Goal: Task Accomplishment & Management: Manage account settings

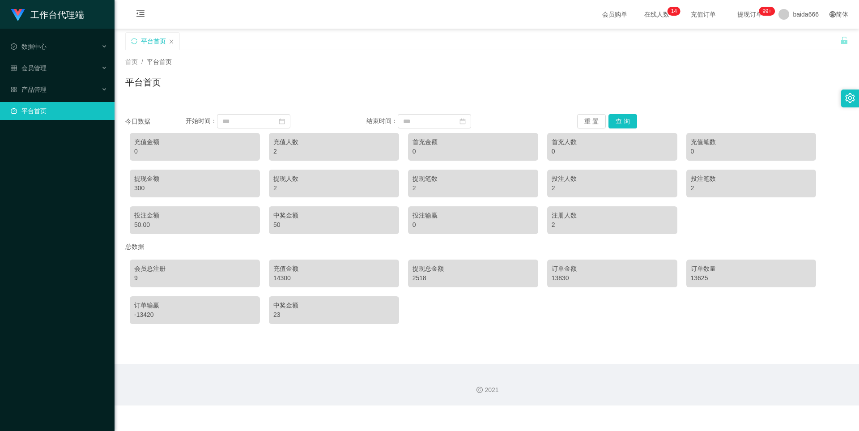
click at [298, 144] on div "充值人数" at bounding box center [333, 141] width 121 height 9
click at [52, 34] on ul "数据中心 会员管理 产品管理 平台首页" at bounding box center [57, 79] width 114 height 100
click at [39, 67] on span "会员管理" at bounding box center [29, 67] width 36 height 7
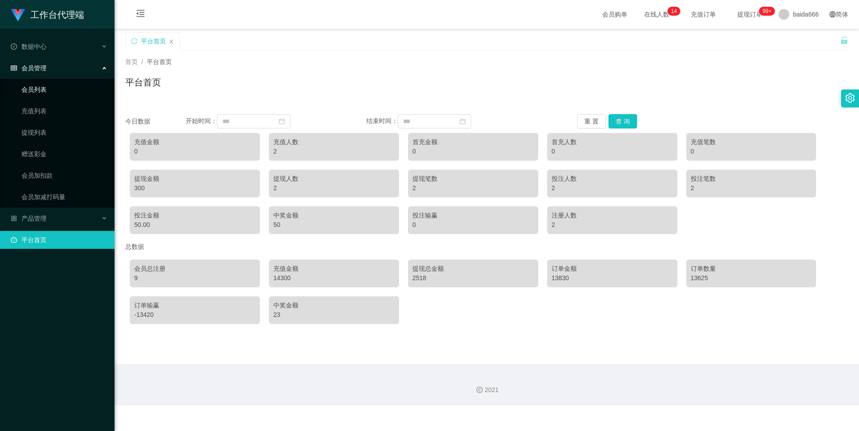
click at [43, 89] on link "会员列表" at bounding box center [64, 90] width 86 height 18
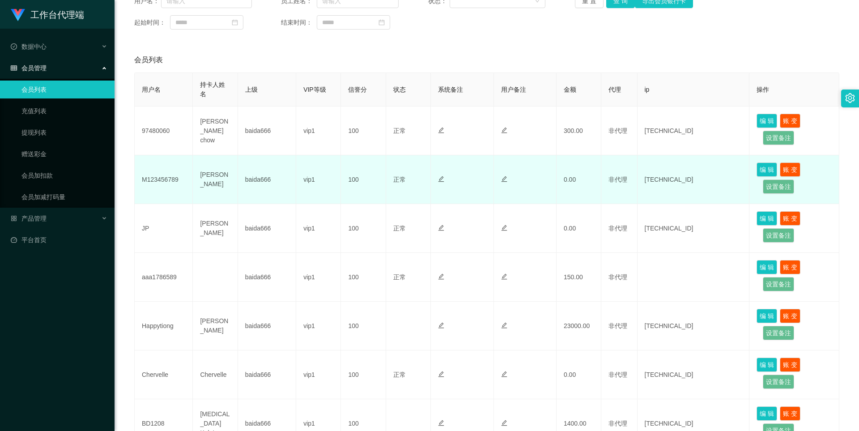
scroll to position [134, 0]
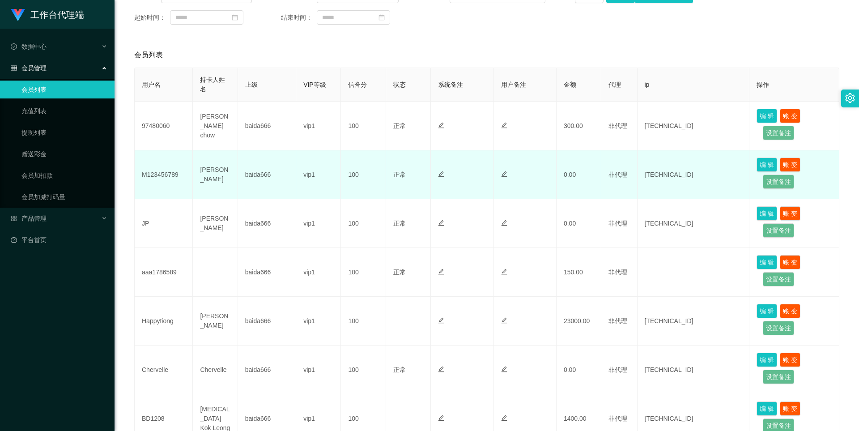
click at [213, 176] on td "[PERSON_NAME]" at bounding box center [215, 174] width 45 height 49
click at [218, 174] on td "[PERSON_NAME]" at bounding box center [215, 174] width 45 height 49
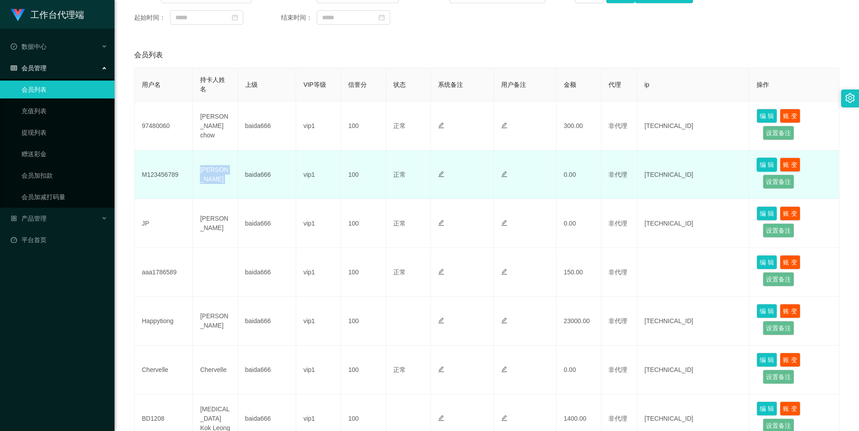
click at [415, 168] on button "编 辑" at bounding box center [766, 164] width 21 height 14
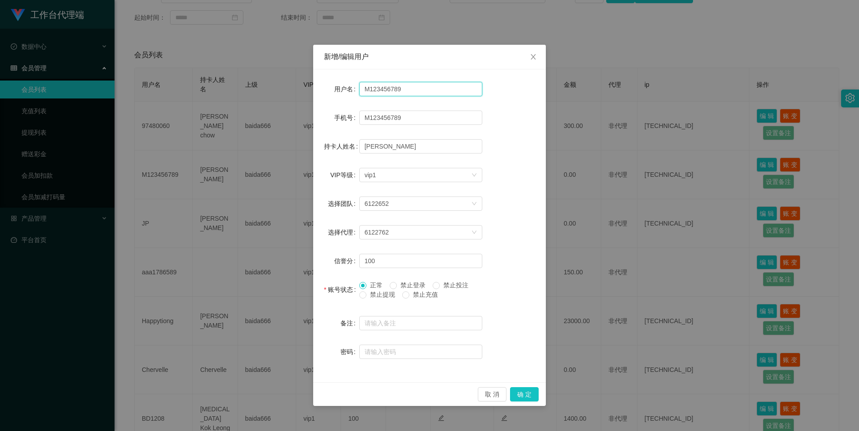
drag, startPoint x: 414, startPoint y: 92, endPoint x: 288, endPoint y: 91, distance: 126.1
click at [288, 91] on div "新增/编辑用户 用户名 M123456789 手机号 M123456789 持卡人姓名 [PERSON_NAME] VIP等级 选择VIP等级 vip1 选择…" at bounding box center [429, 215] width 859 height 431
click at [403, 90] on input "M123456789" at bounding box center [420, 89] width 123 height 14
drag, startPoint x: 399, startPoint y: 89, endPoint x: 360, endPoint y: 85, distance: 39.1
click at [360, 85] on input "M123456789" at bounding box center [420, 89] width 123 height 14
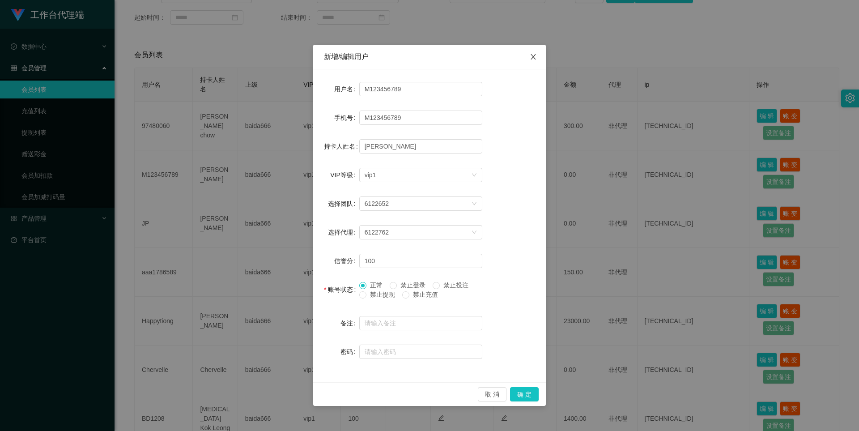
click at [415, 57] on icon "图标: close" at bounding box center [533, 56] width 7 height 7
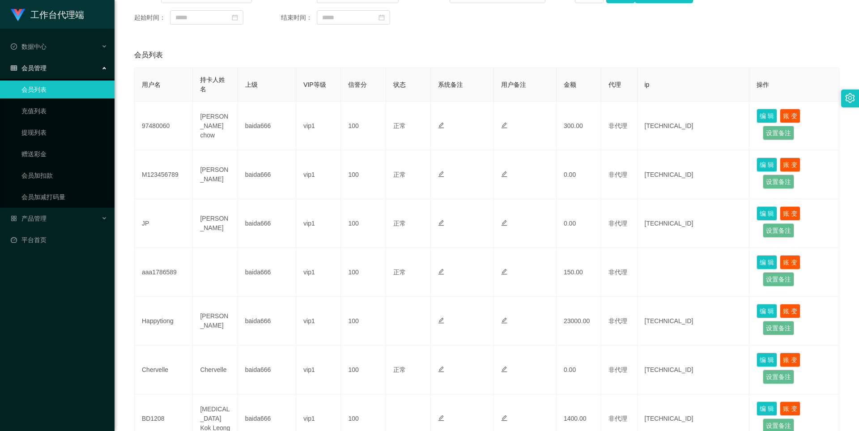
click at [42, 86] on link "会员列表" at bounding box center [64, 90] width 86 height 18
click at [28, 215] on span "产品管理" at bounding box center [29, 218] width 36 height 7
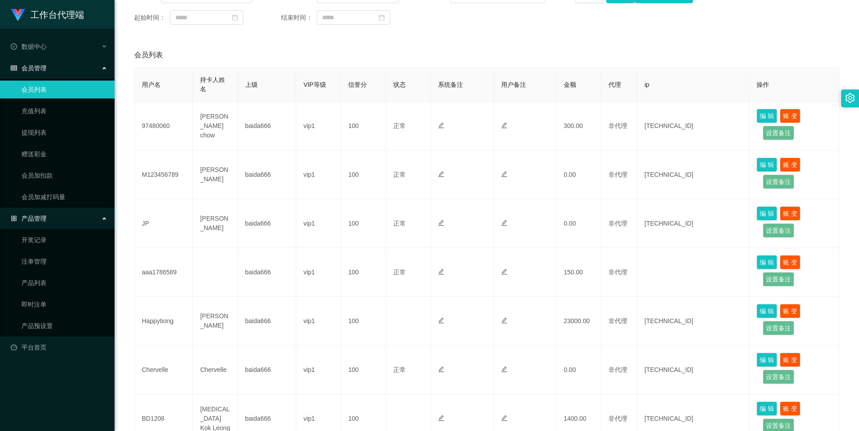
click at [42, 215] on span "产品管理" at bounding box center [29, 218] width 36 height 7
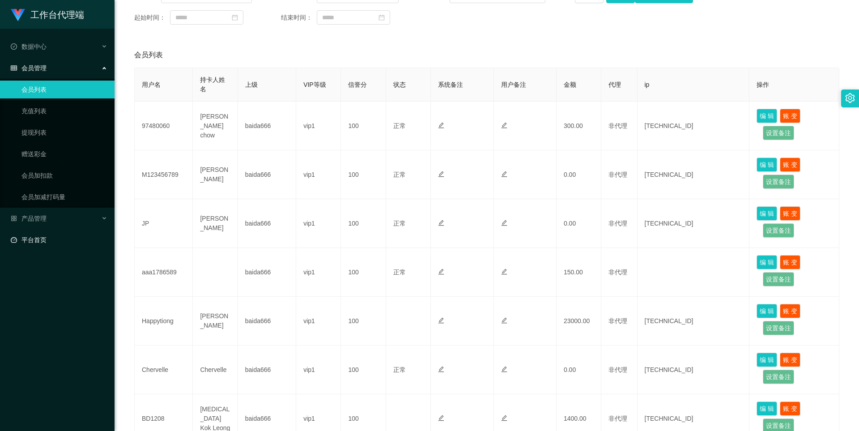
click at [38, 241] on link "平台首页" at bounding box center [59, 240] width 97 height 18
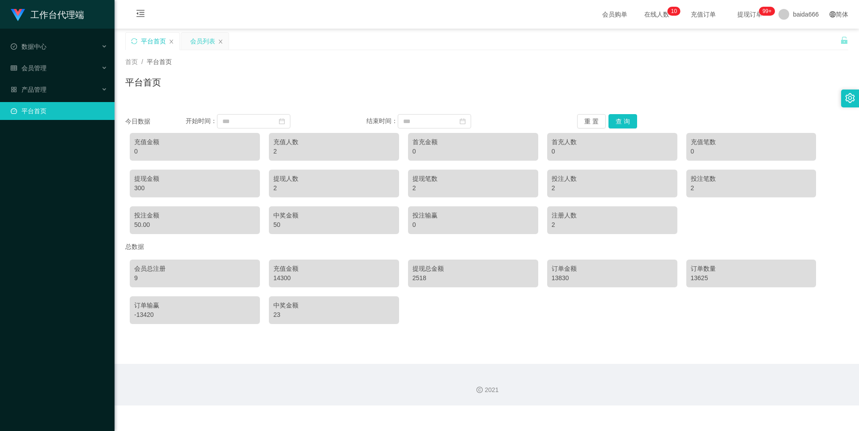
click at [194, 47] on div "会员列表" at bounding box center [202, 41] width 25 height 17
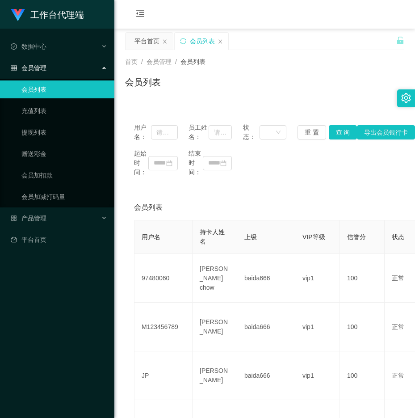
click at [50, 89] on link "会员列表" at bounding box center [64, 90] width 86 height 18
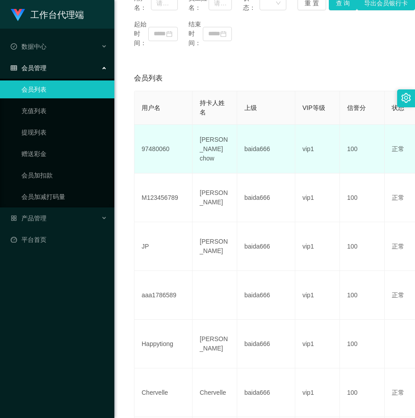
scroll to position [134, 0]
